Goal: Answer question/provide support

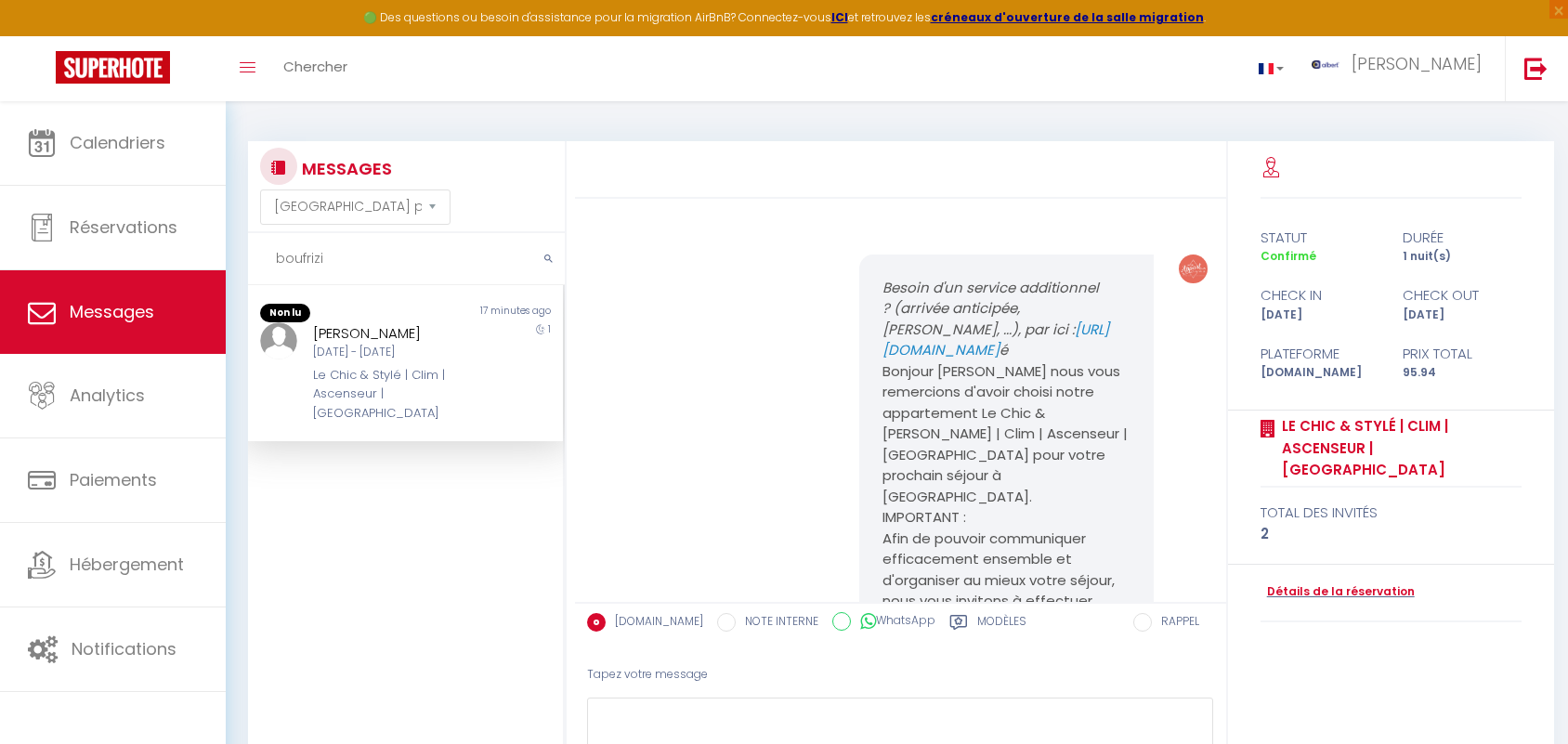
select select "message"
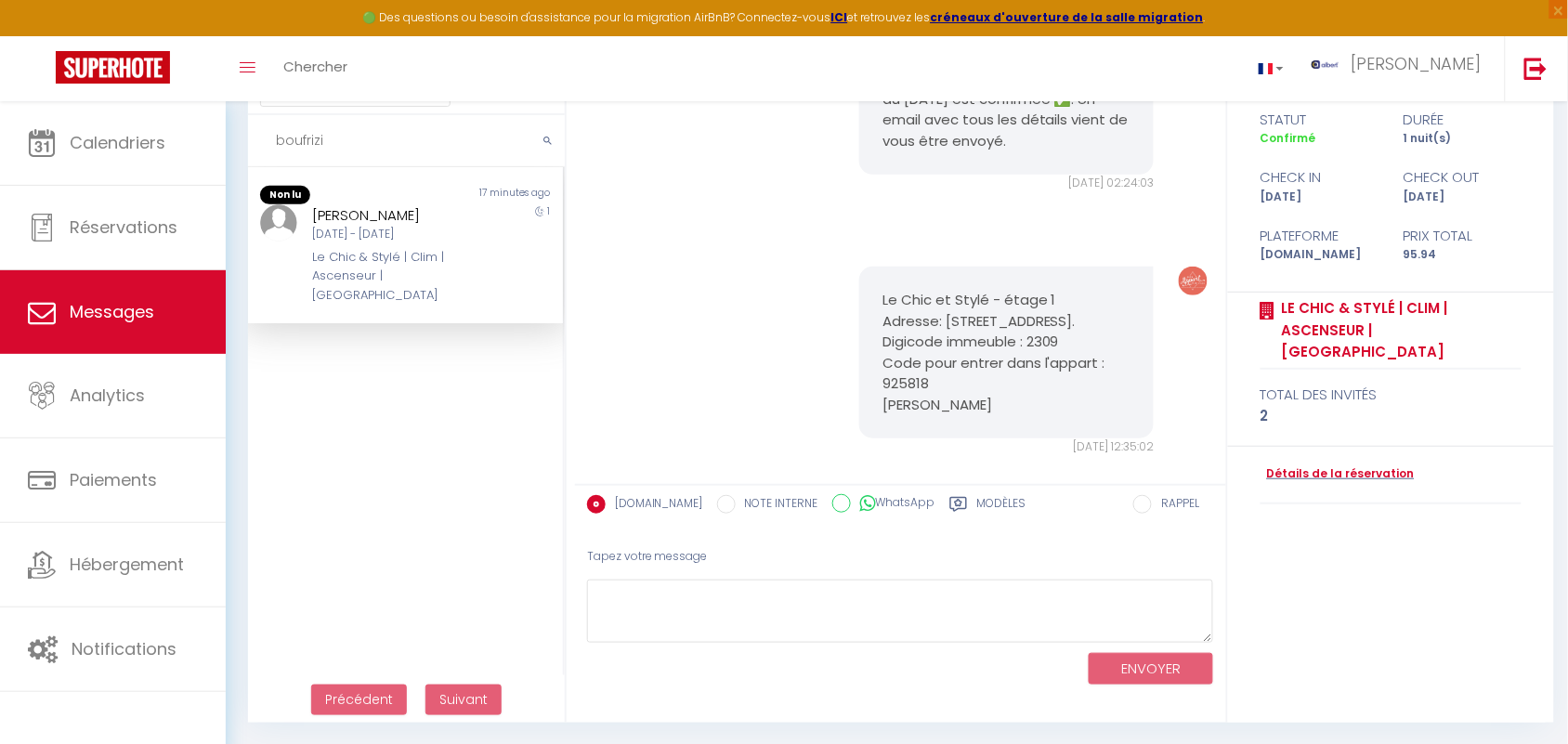
scroll to position [1162, 0]
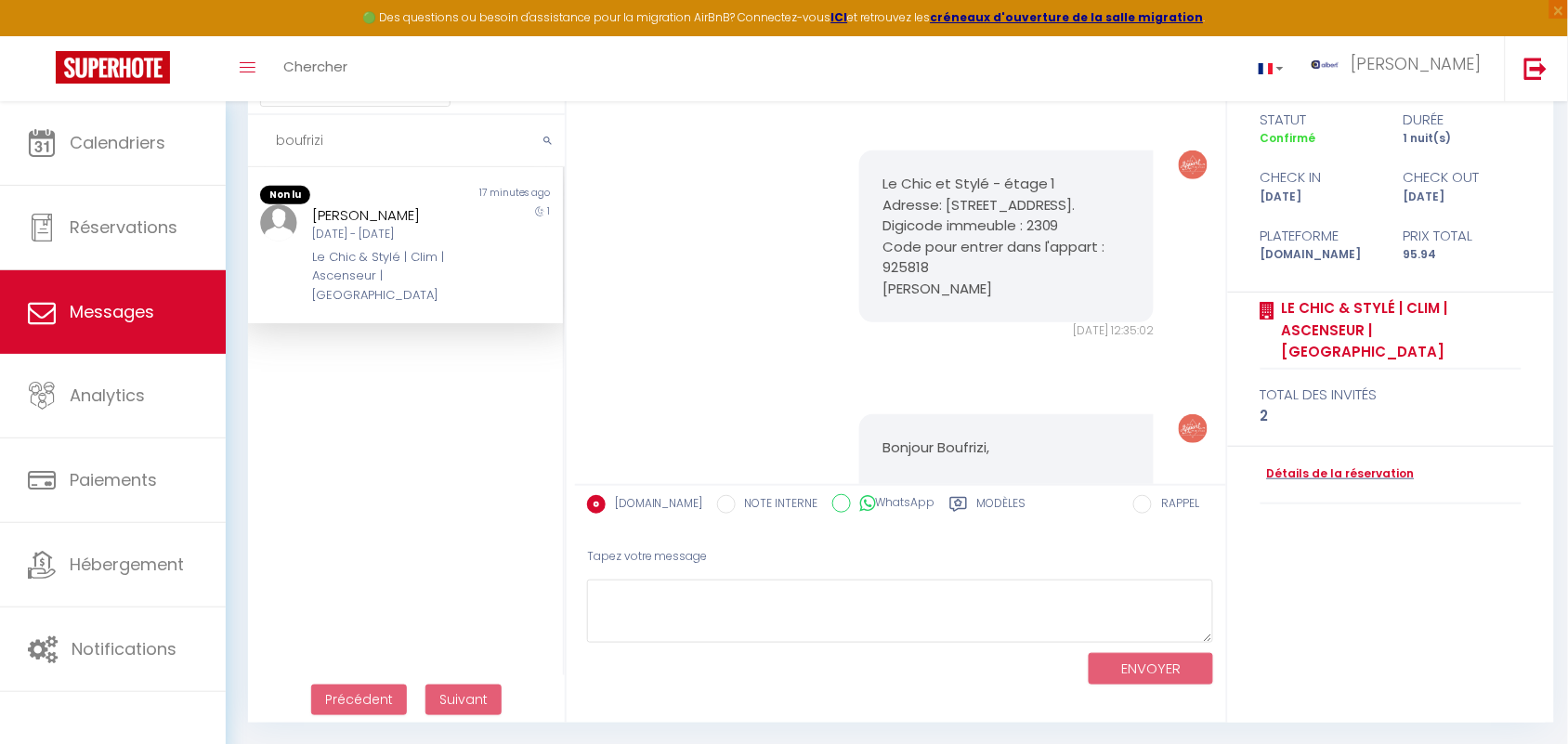
drag, startPoint x: 953, startPoint y: 311, endPoint x: 866, endPoint y: 176, distance: 160.6
click at [866, 176] on div "Le Chic et Stylé - étage 1 Adresse: [STREET_ADDRESS]. Digicode immeuble : 2309 …" at bounding box center [1007, 236] width 295 height 172
copy pre "Le Chic et Stylé - étage 1 Adresse: [STREET_ADDRESS]. Digicode immeuble : 2309 …"
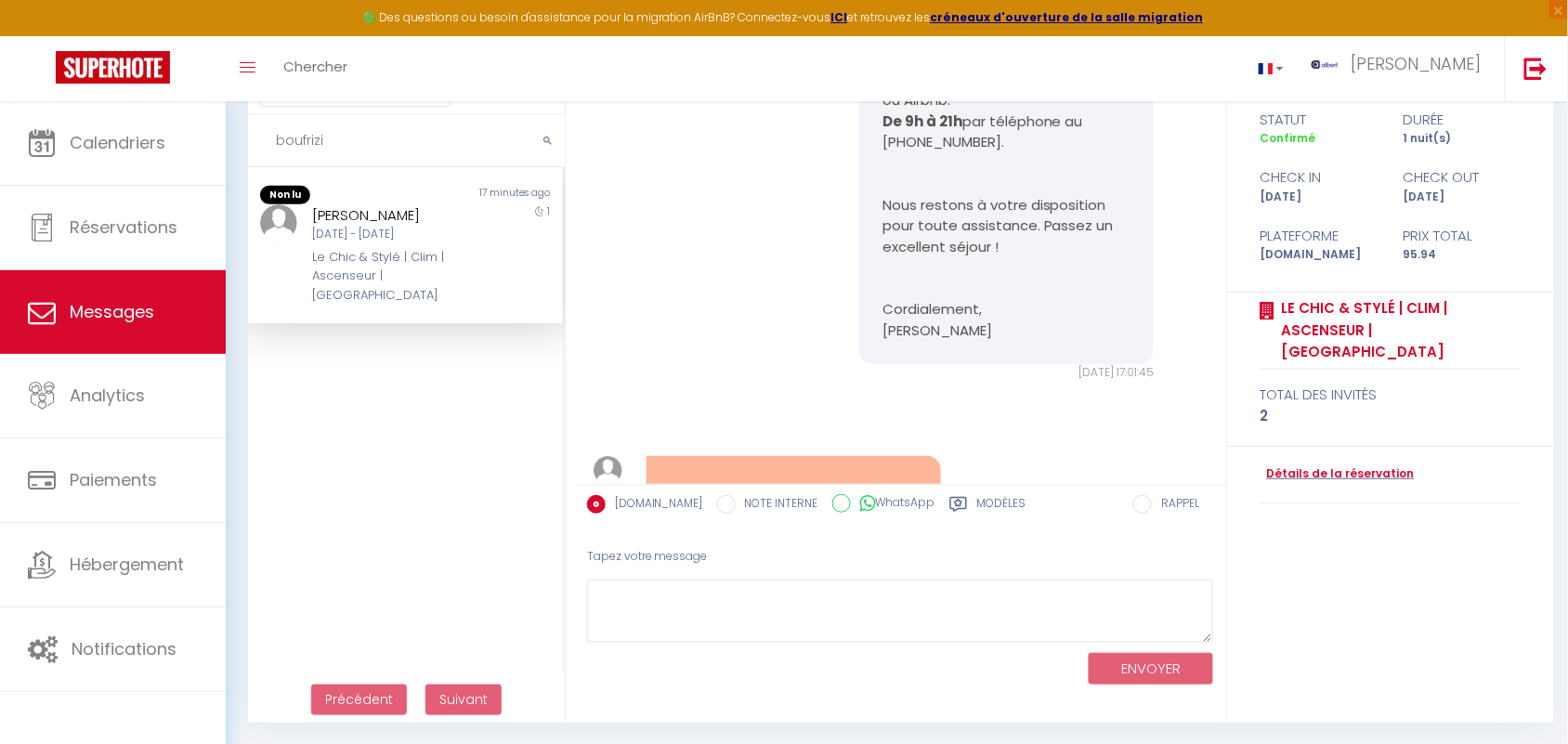
scroll to position [2269, 0]
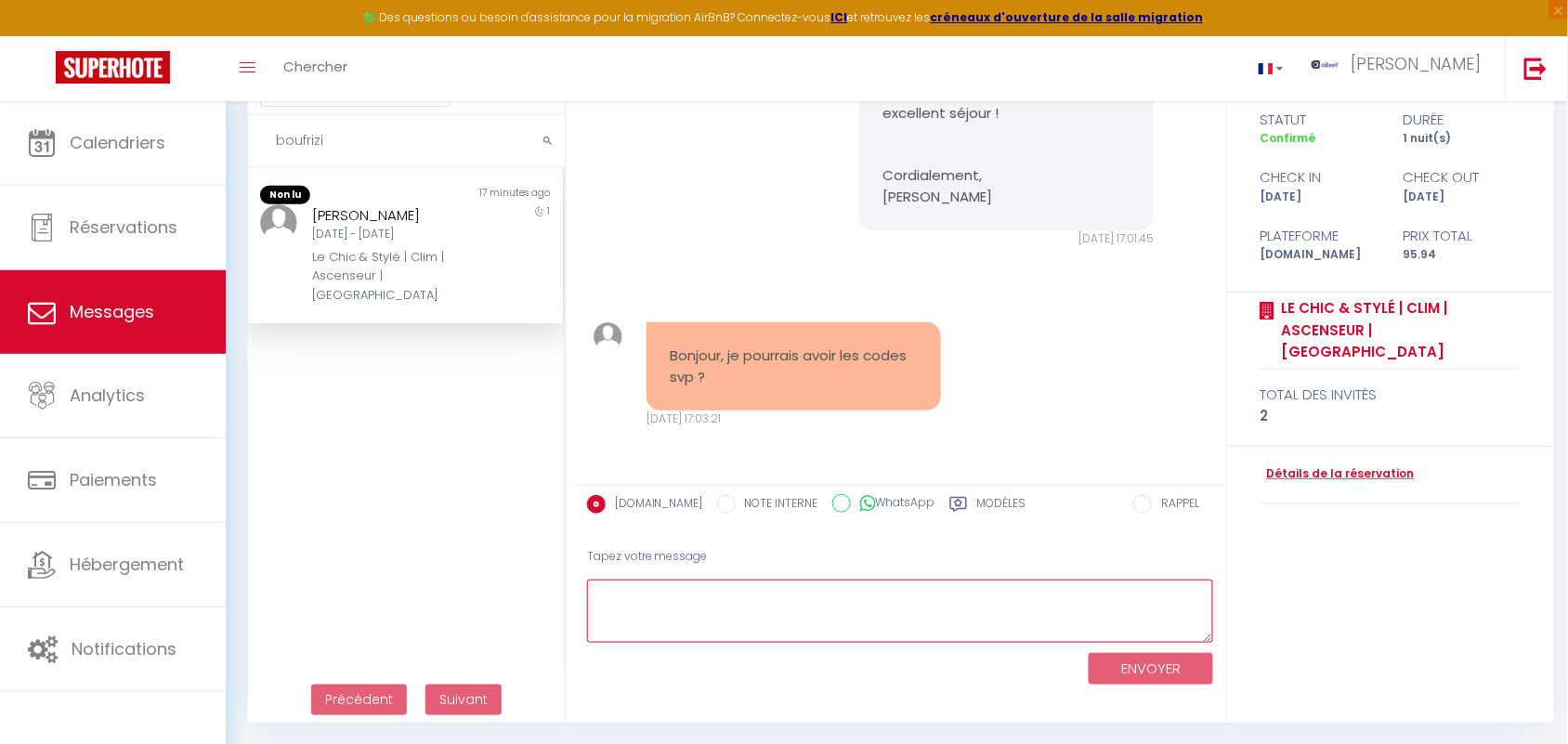
click at [838, 618] on textarea at bounding box center [901, 611] width 628 height 64
paste textarea "Le Chic et Stylé - étage 1 Adresse: [STREET_ADDRESS]. Digicode immeuble : 2309 …"
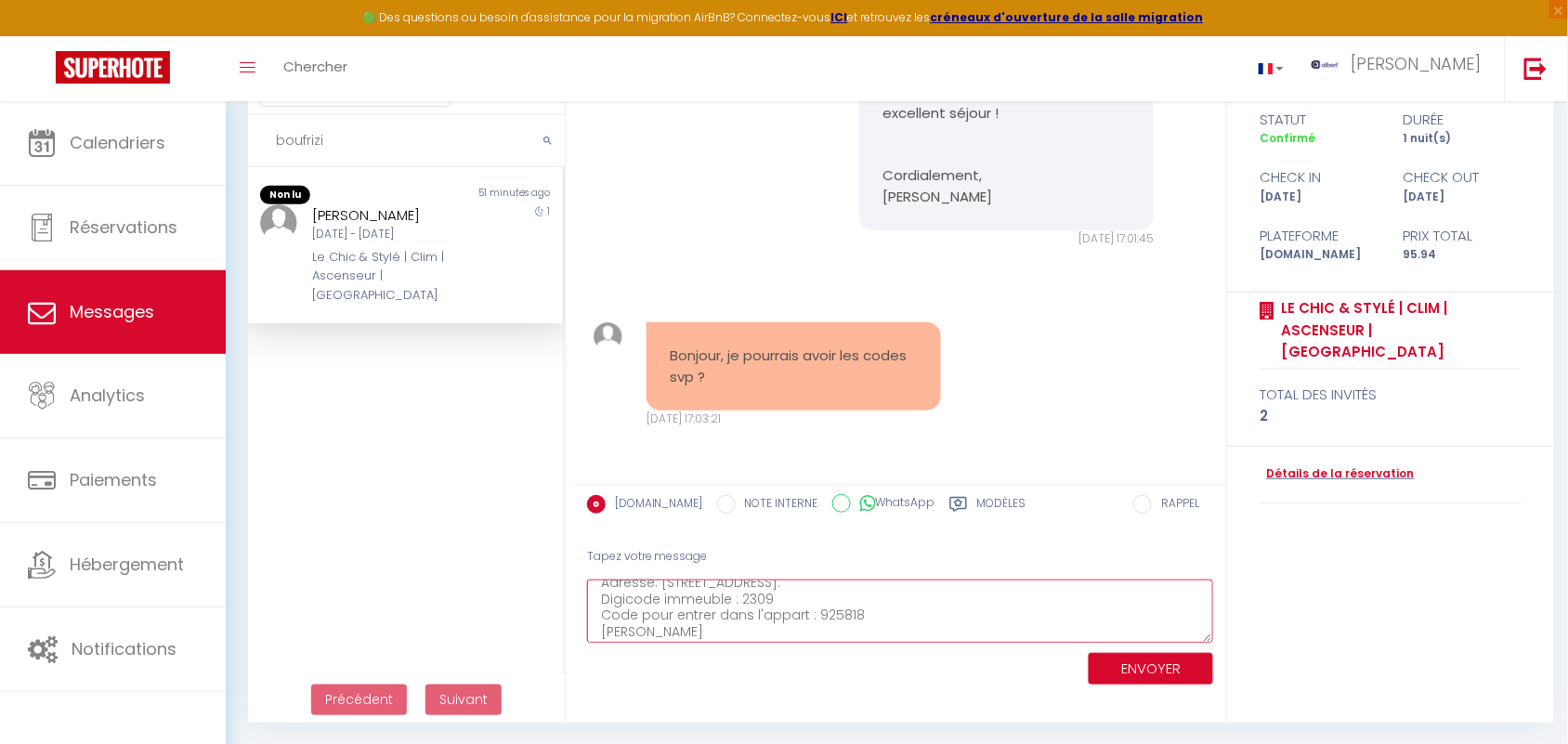
scroll to position [43, 0]
type textarea "Le Chic et Stylé - étage 1 Adresse: [STREET_ADDRESS]. Digicode immeuble : 2309 …"
click at [1167, 664] on button "ENVOYER" at bounding box center [1150, 670] width 124 height 33
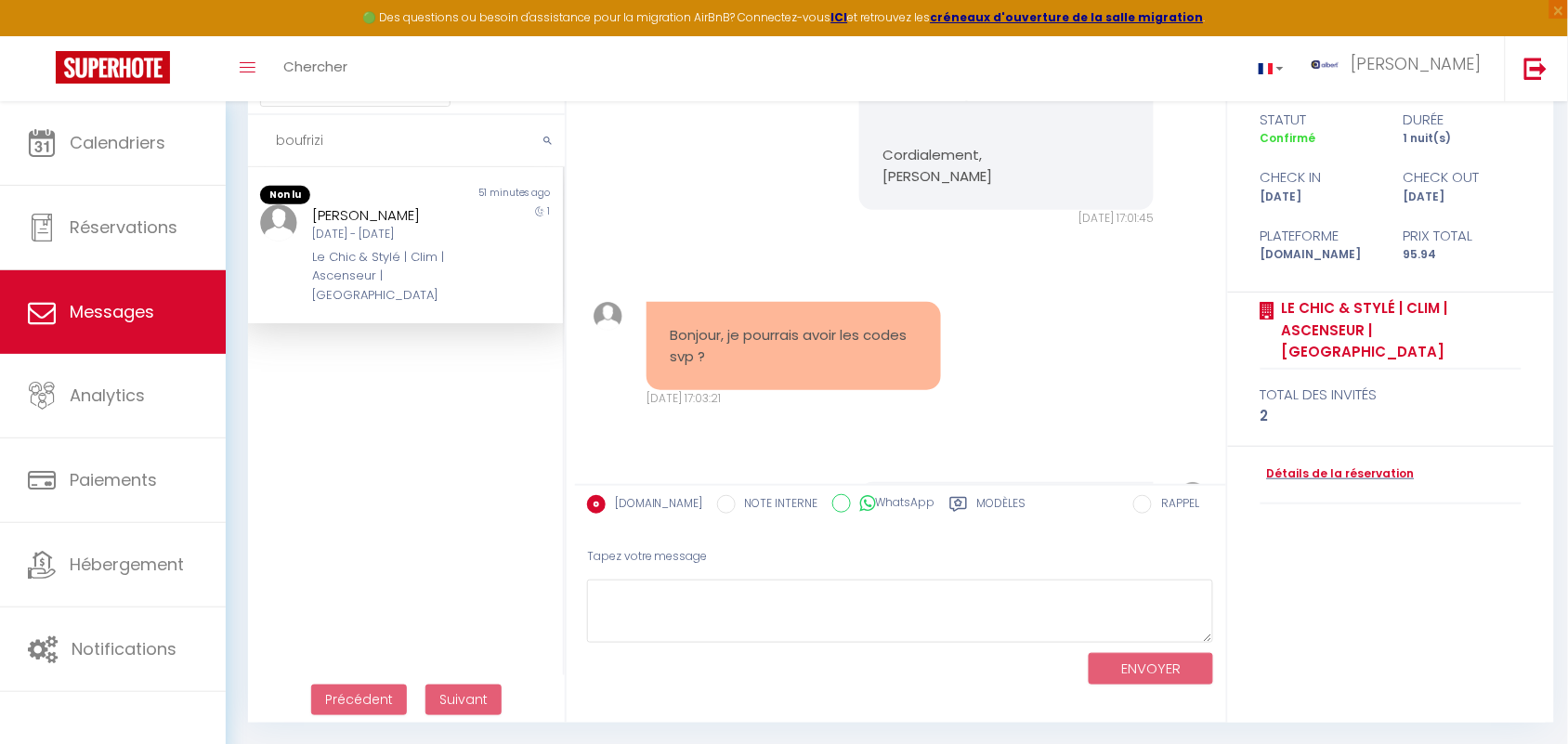
scroll to position [2553, 0]
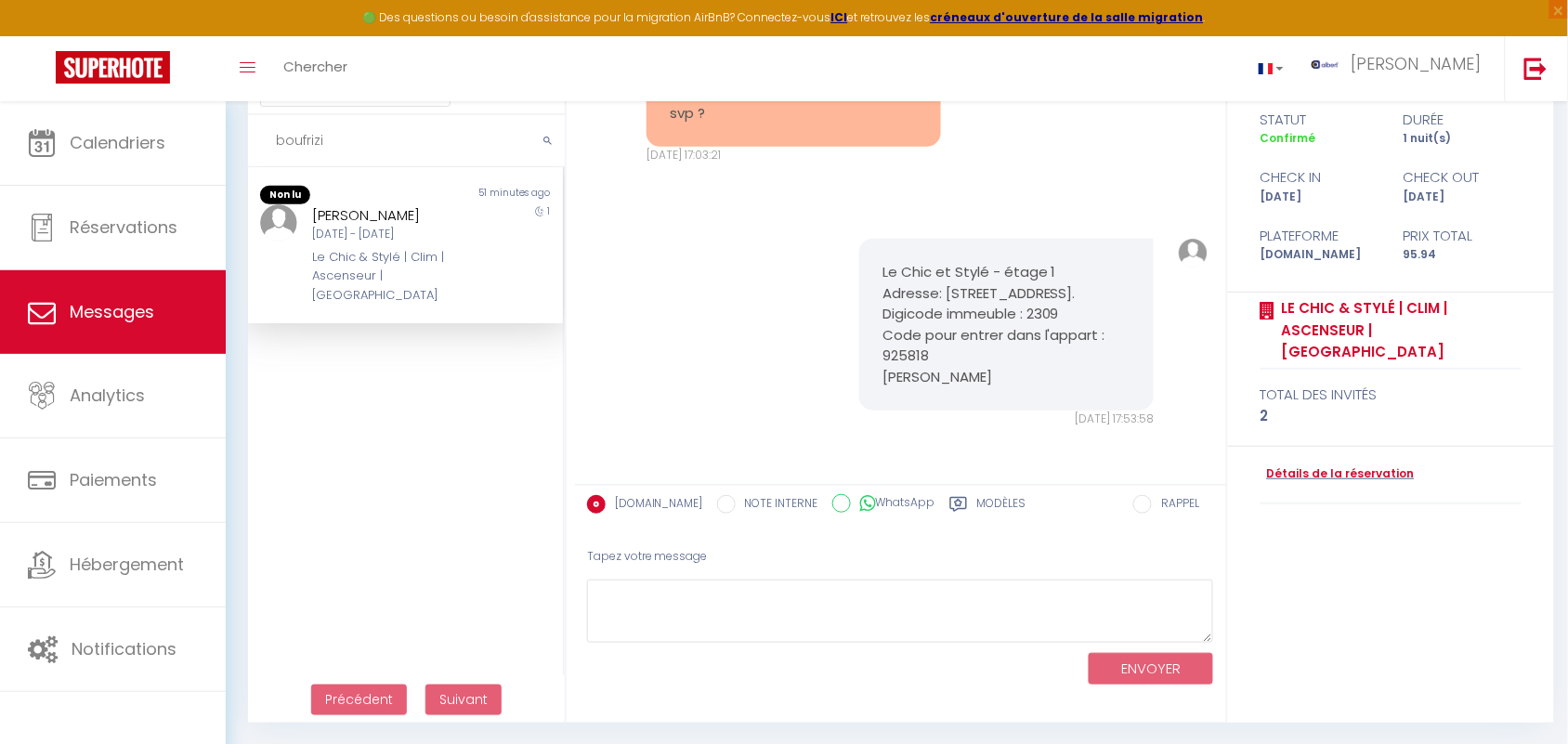
drag, startPoint x: 336, startPoint y: 149, endPoint x: 237, endPoint y: 145, distance: 99.1
click at [237, 145] on div "MESSAGES Trier par date de réservation [GEOGRAPHIC_DATA] par date de message bo…" at bounding box center [401, 373] width 331 height 701
type input "[PERSON_NAME]"
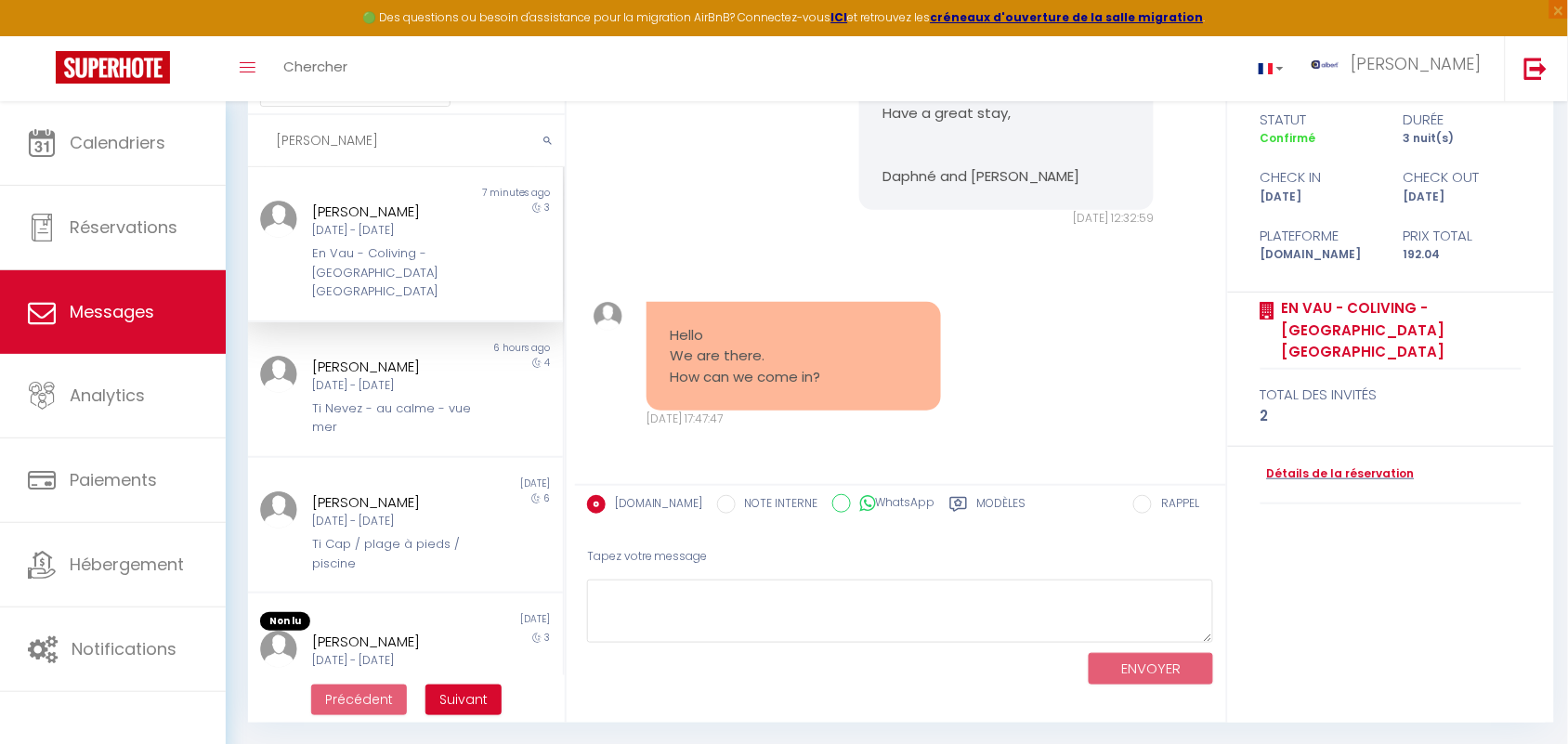
scroll to position [1776, 0]
click at [377, 254] on div "En Vau - Coliving - [GEOGRAPHIC_DATA] [GEOGRAPHIC_DATA]" at bounding box center [392, 272] width 159 height 57
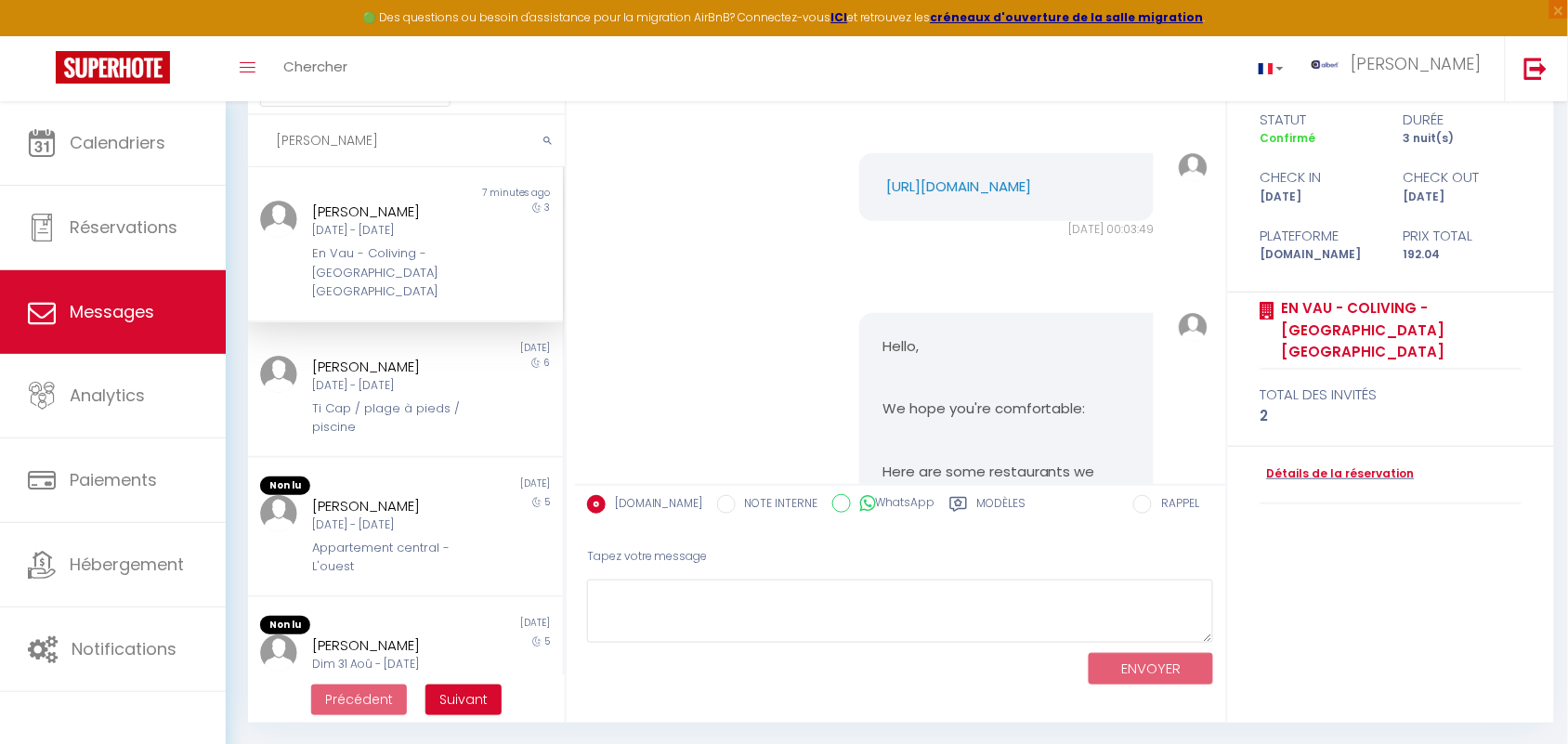
scroll to position [266, 0]
drag, startPoint x: 1102, startPoint y: 279, endPoint x: 870, endPoint y: 249, distance: 233.9
click at [870, 223] on div "[URL][DOMAIN_NAME]" at bounding box center [1007, 189] width 295 height 67
copy pre "[URL][DOMAIN_NAME]"
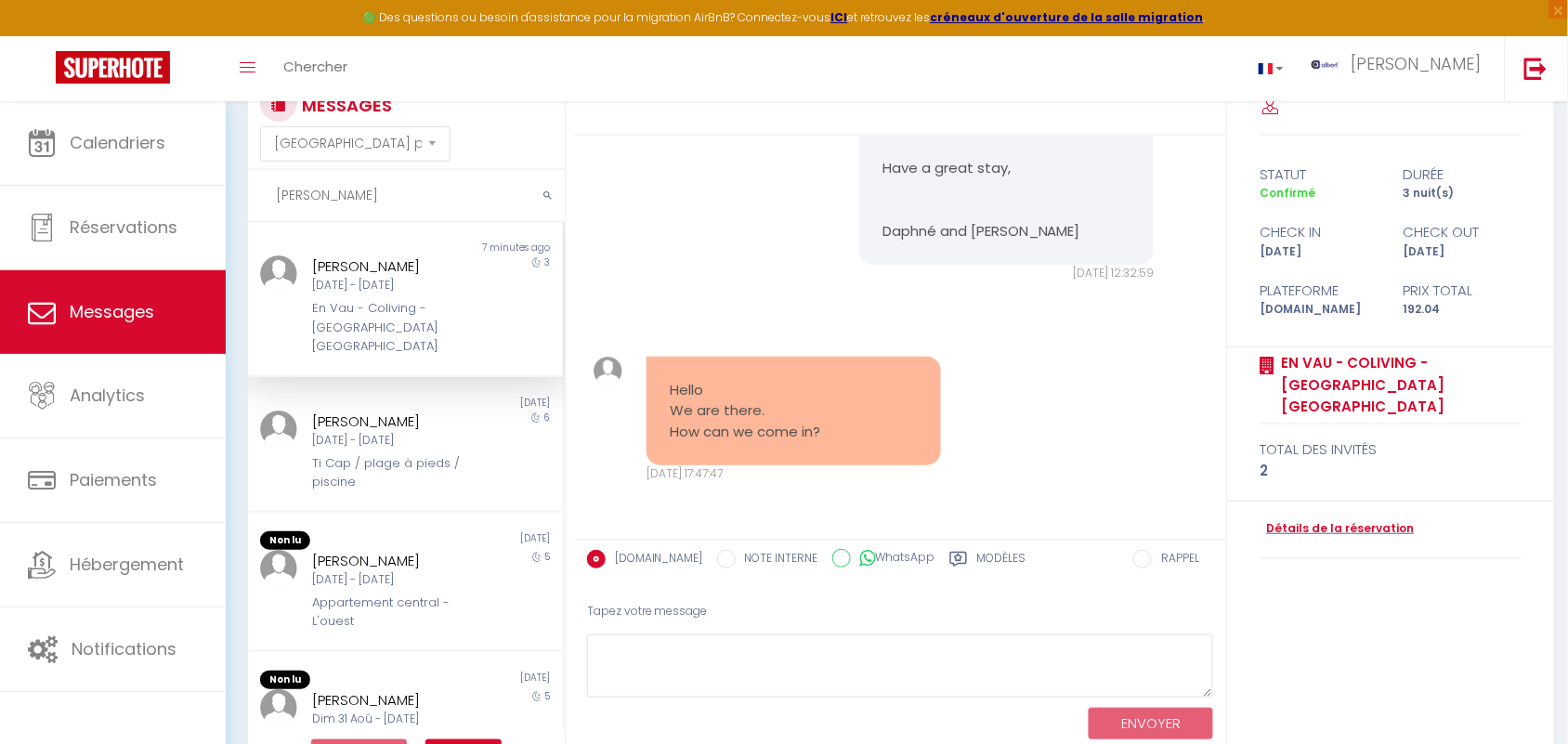
scroll to position [118, 0]
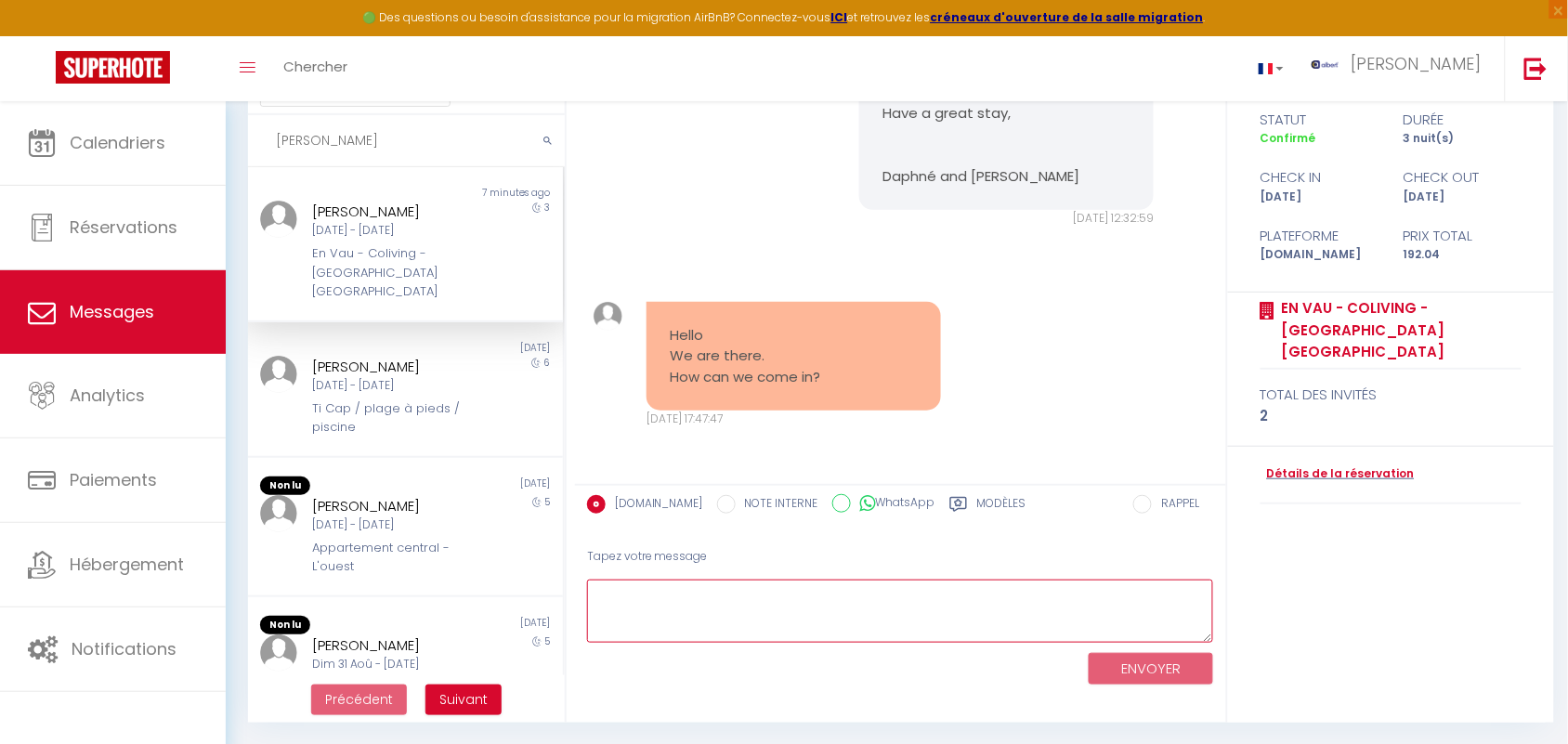
paste textarea "[URL][DOMAIN_NAME]"
type textarea "[URL][DOMAIN_NAME]"
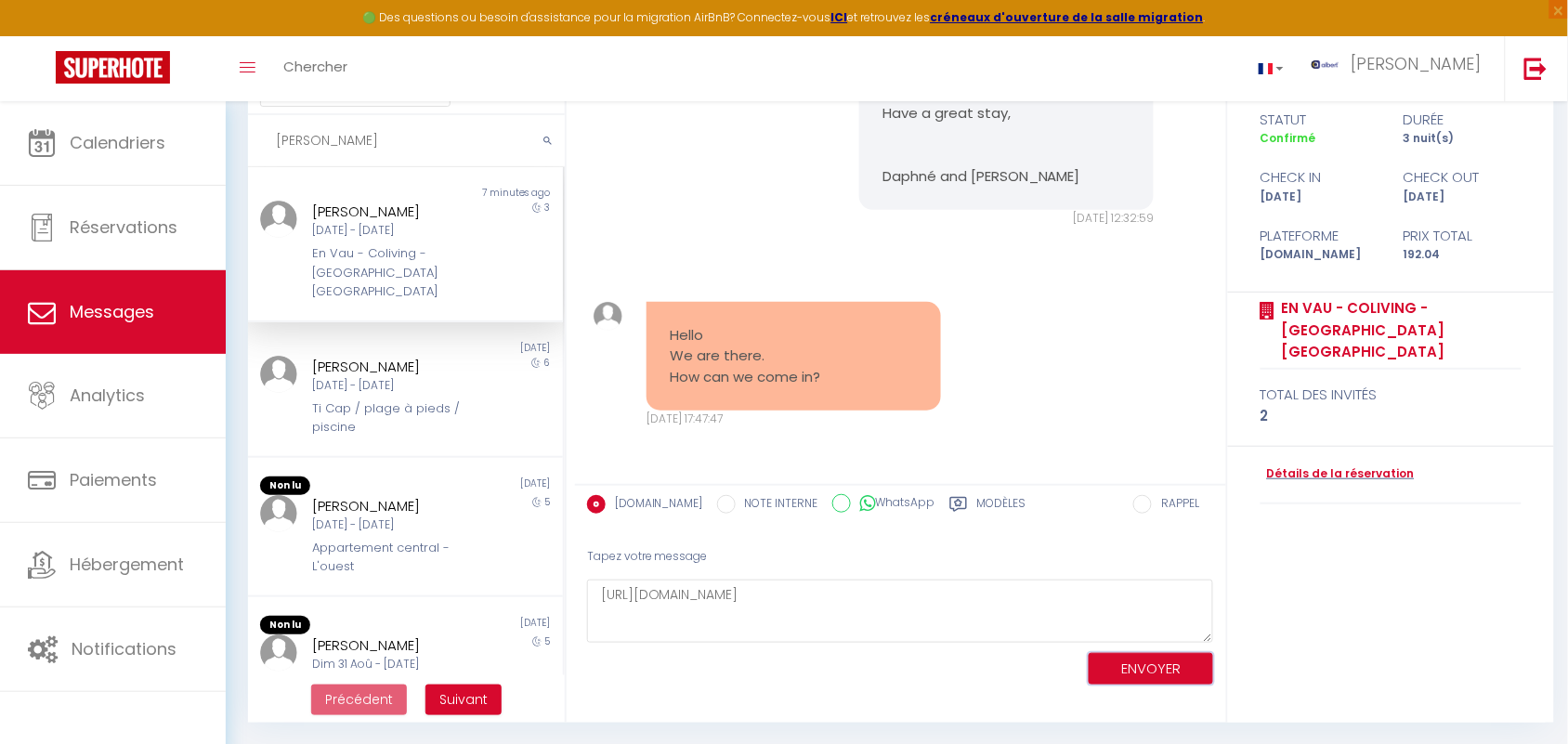
click at [1143, 665] on button "ENVOYER" at bounding box center [1150, 670] width 124 height 33
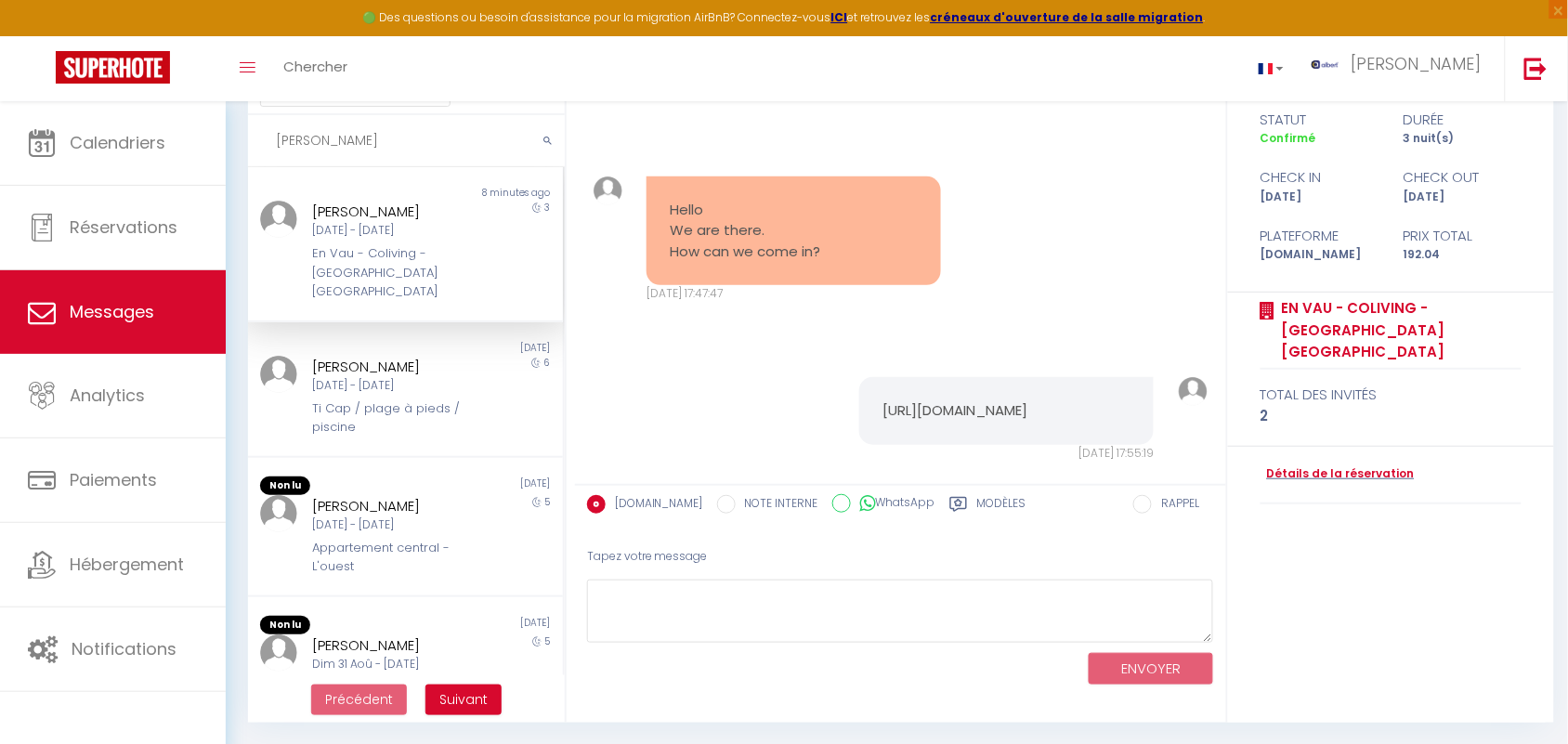
scroll to position [1956, 0]
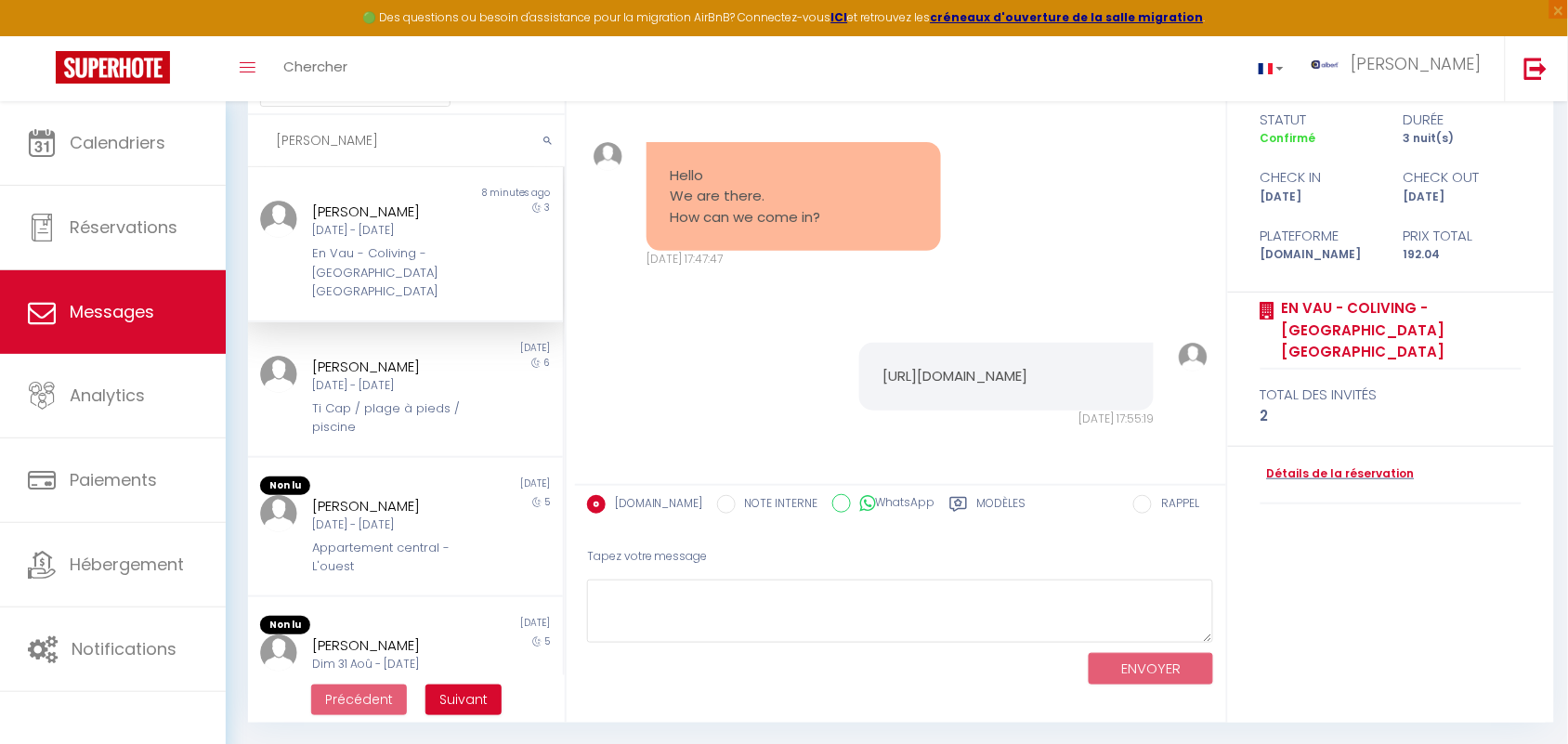
click at [229, 153] on div "MESSAGES Trier par date de réservation [GEOGRAPHIC_DATA] par date de message [P…" at bounding box center [897, 365] width 1343 height 762
type input "[PERSON_NAME]"
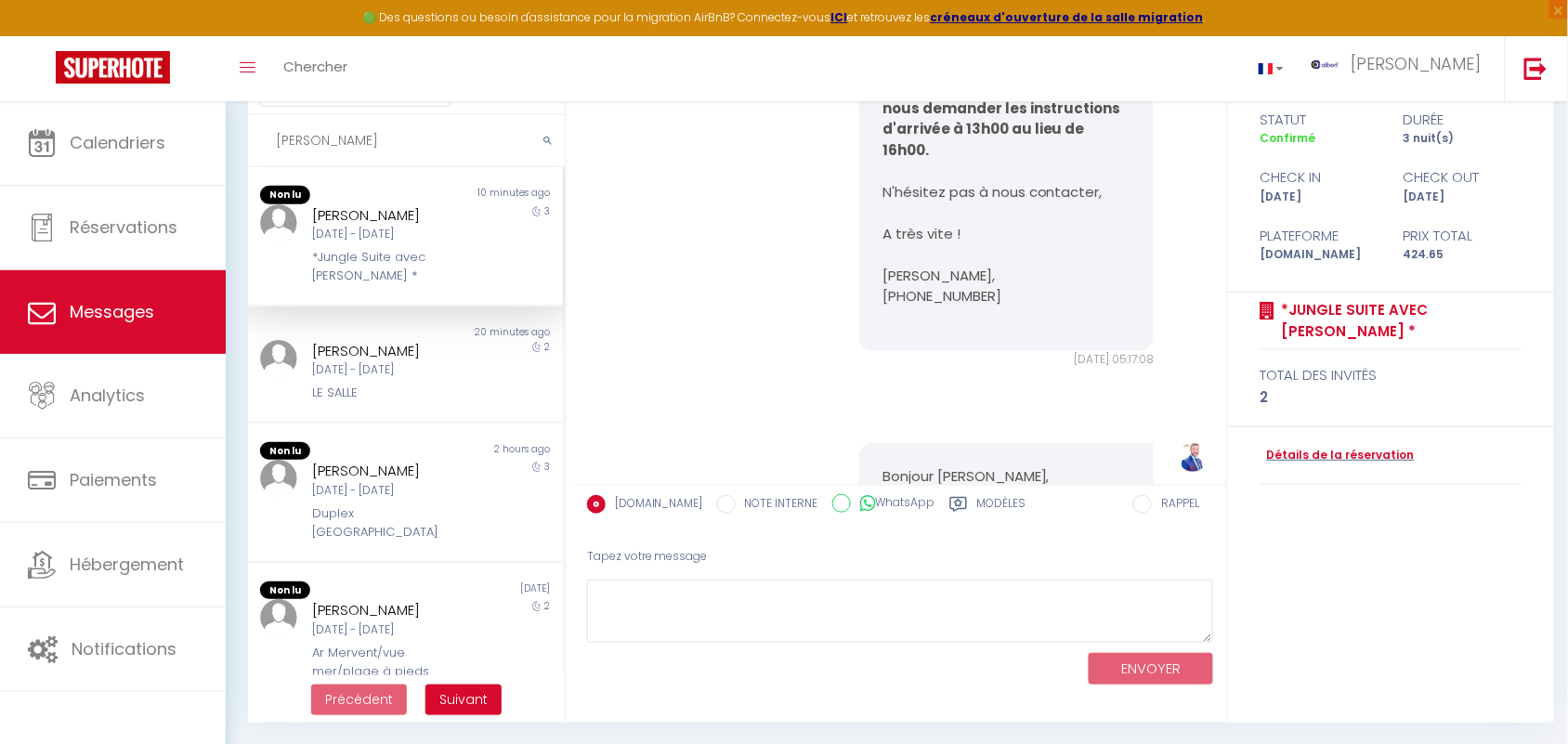
scroll to position [13242, 0]
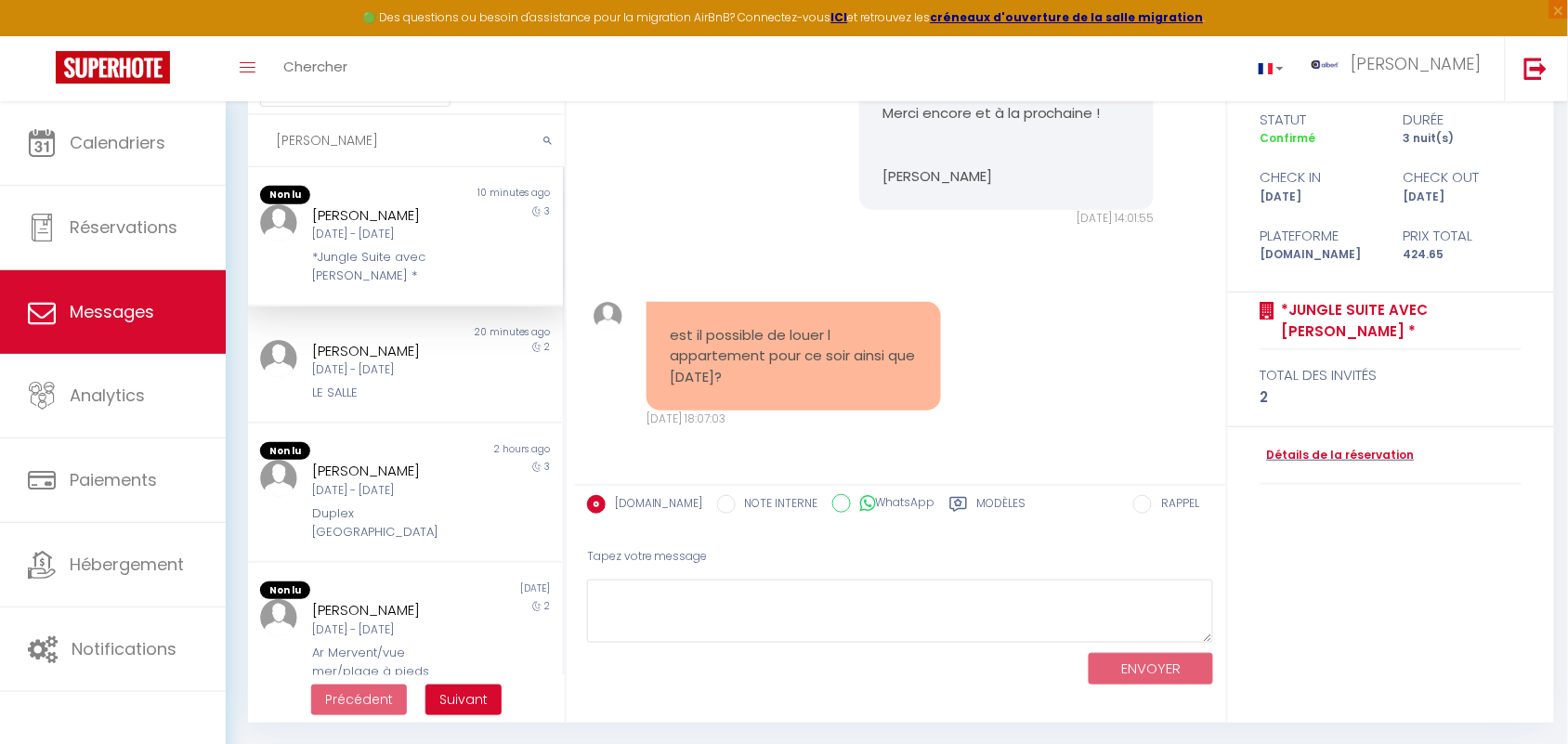
click at [388, 216] on div "[PERSON_NAME]" at bounding box center [392, 215] width 159 height 22
drag, startPoint x: 317, startPoint y: 251, endPoint x: 355, endPoint y: 270, distance: 42.5
click at [355, 270] on div "*Jungle Suite avec [PERSON_NAME] *" at bounding box center [392, 268] width 159 height 38
copy div "Jungle Suite avec [PERSON_NAME]"
